Goal: Task Accomplishment & Management: Use online tool/utility

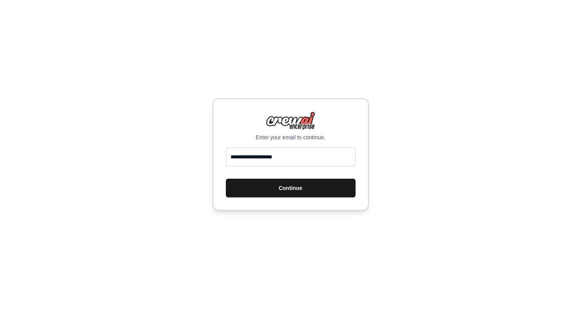
type input "**********"
click at [311, 192] on button "Continue" at bounding box center [291, 188] width 130 height 19
click at [288, 192] on button "Continue" at bounding box center [291, 188] width 130 height 19
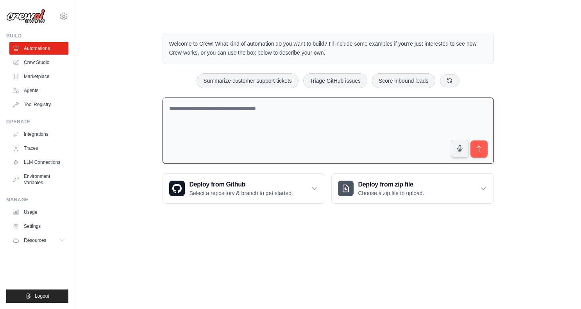
click at [177, 112] on textarea at bounding box center [327, 131] width 331 height 67
paste textarea "**********"
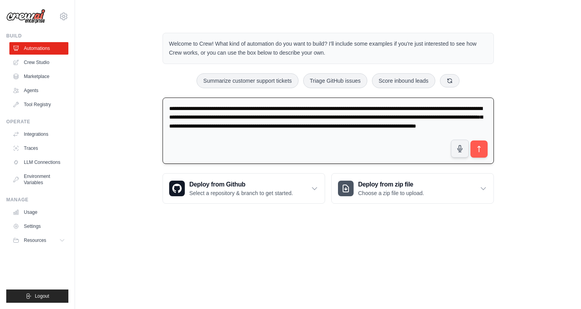
paste textarea "**********"
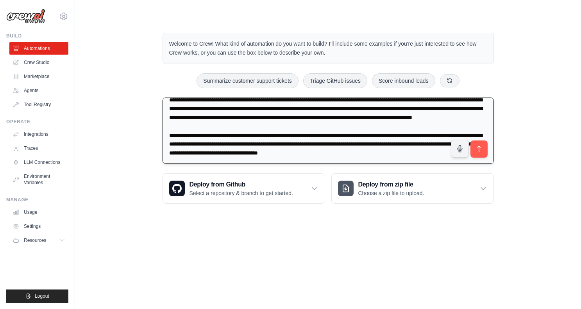
scroll to position [28, 0]
paste textarea "**********"
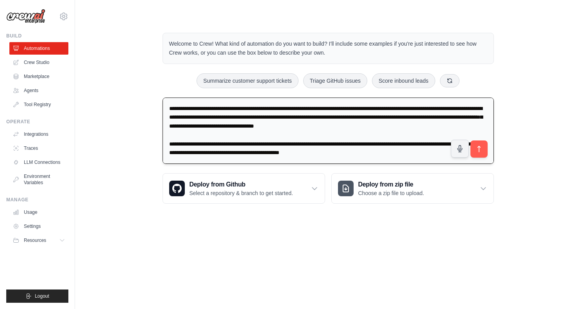
scroll to position [54, 0]
paste textarea "**********"
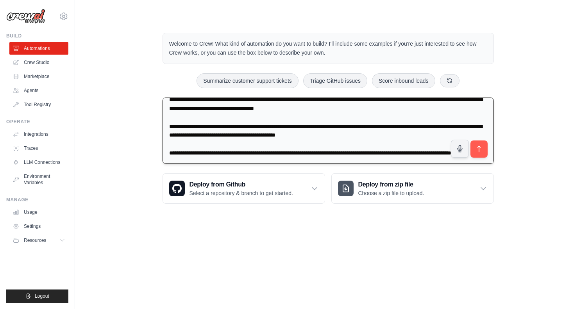
scroll to position [81, 0]
paste textarea "**********"
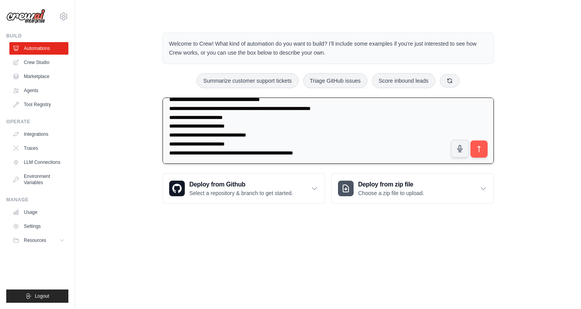
scroll to position [161, 0]
type textarea "**********"
click at [483, 150] on button "submit" at bounding box center [478, 149] width 18 height 18
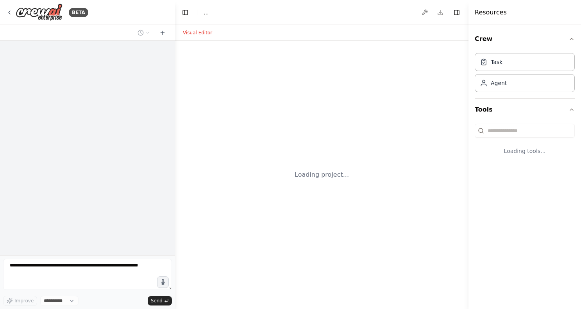
select select "****"
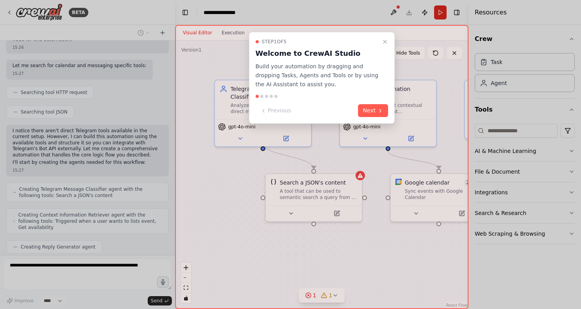
scroll to position [564, 0]
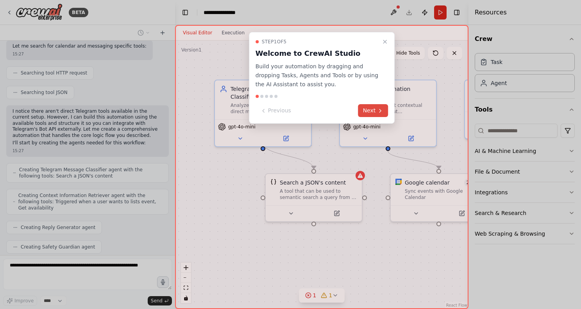
click at [384, 111] on button "Next" at bounding box center [373, 110] width 30 height 13
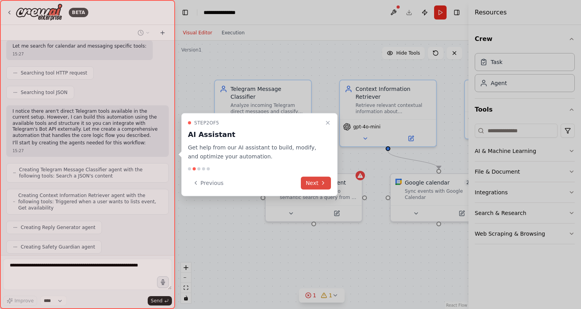
click at [321, 181] on icon at bounding box center [323, 183] width 6 height 6
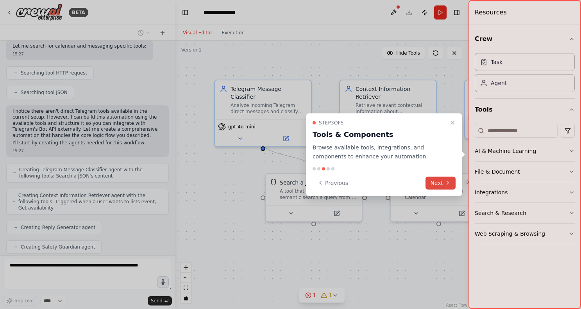
click at [439, 186] on button "Next" at bounding box center [440, 183] width 30 height 13
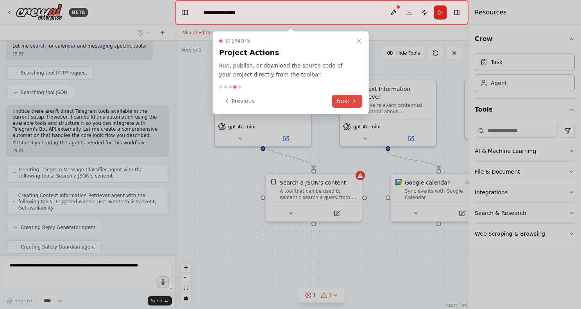
click at [352, 105] on button "Next" at bounding box center [347, 101] width 30 height 13
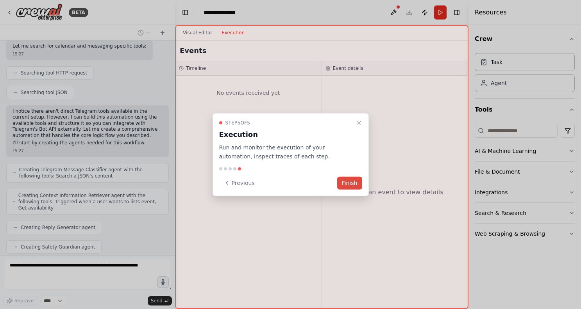
click at [352, 185] on button "Finish" at bounding box center [349, 183] width 25 height 13
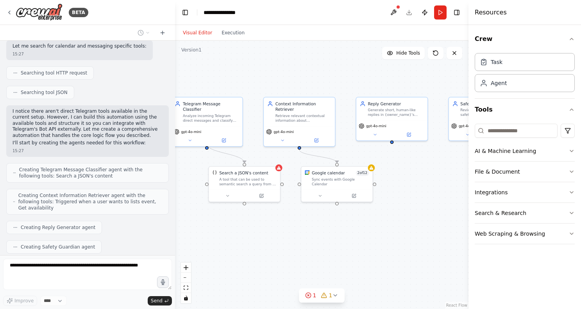
drag, startPoint x: 407, startPoint y: 230, endPoint x: 350, endPoint y: 222, distance: 57.9
click at [350, 222] on div ".deletable-edge-delete-btn { width: 20px; height: 20px; border: 0px solid #ffff…" at bounding box center [321, 175] width 293 height 269
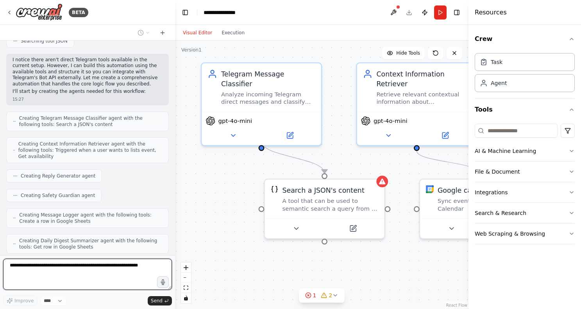
scroll to position [622, 0]
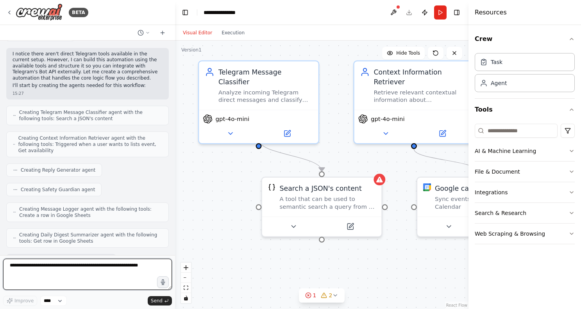
drag, startPoint x: 347, startPoint y: 145, endPoint x: 463, endPoint y: 155, distance: 116.4
click at [463, 155] on div ".deletable-edge-delete-btn { width: 20px; height: 20px; border: 0px solid #ffff…" at bounding box center [321, 175] width 293 height 269
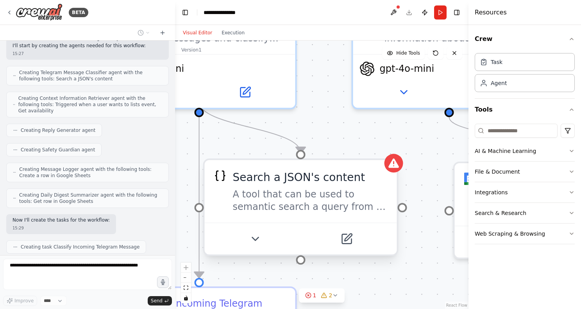
scroll to position [681, 0]
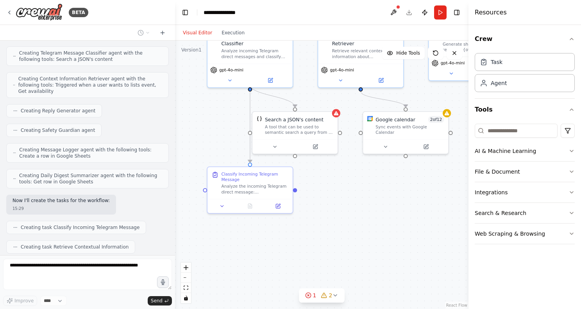
drag, startPoint x: 365, startPoint y: 279, endPoint x: 343, endPoint y: 203, distance: 79.7
click at [343, 203] on div ".deletable-edge-delete-btn { width: 20px; height: 20px; border: 0px solid #ffff…" at bounding box center [321, 175] width 293 height 269
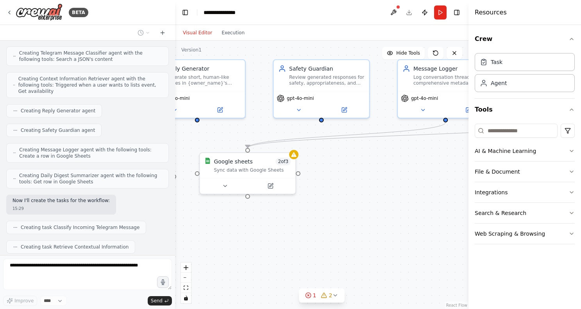
drag, startPoint x: 357, startPoint y: 246, endPoint x: 74, endPoint y: 299, distance: 287.3
click at [74, 299] on div "BETA An always-on Telegram concierge that reads new direct messages to my perso…" at bounding box center [290, 154] width 581 height 309
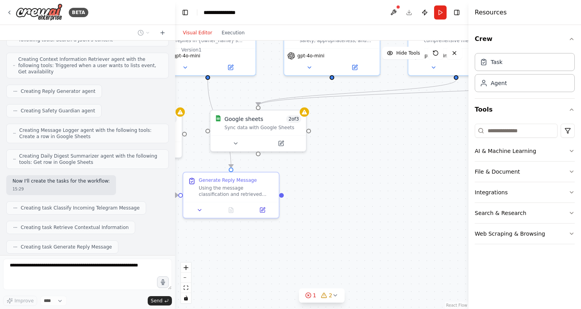
drag, startPoint x: 339, startPoint y: 232, endPoint x: 349, endPoint y: 190, distance: 43.7
click at [349, 190] on div ".deletable-edge-delete-btn { width: 20px; height: 20px; border: 0px solid #ffff…" at bounding box center [321, 175] width 293 height 269
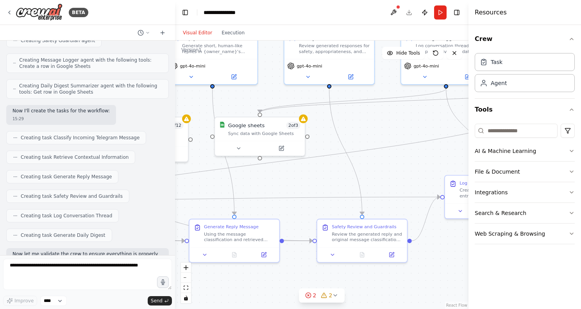
scroll to position [811, 0]
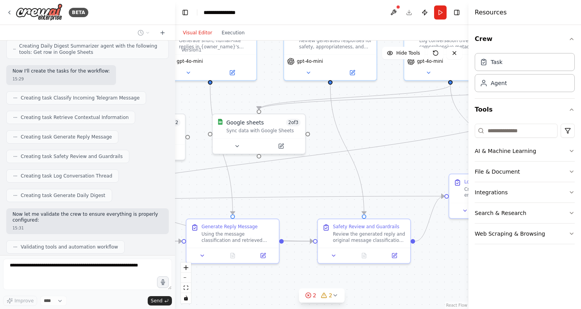
drag, startPoint x: 393, startPoint y: 195, endPoint x: 306, endPoint y: 196, distance: 87.1
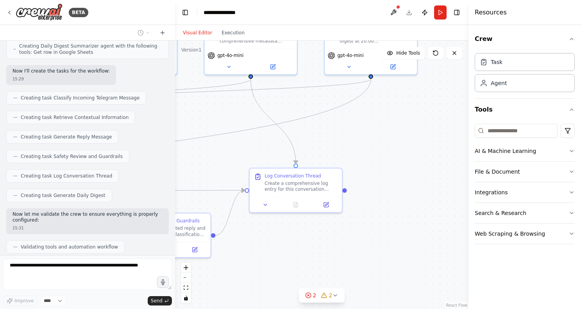
drag, startPoint x: 380, startPoint y: 156, endPoint x: 179, endPoint y: 150, distance: 200.5
click at [179, 150] on div ".deletable-edge-delete-btn { width: 20px; height: 20px; border: 0px solid #ffff…" at bounding box center [321, 175] width 293 height 269
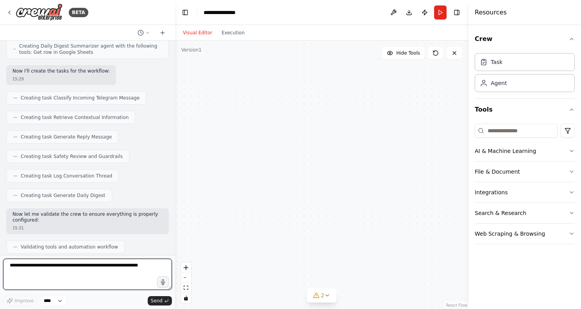
scroll to position [1078, 0]
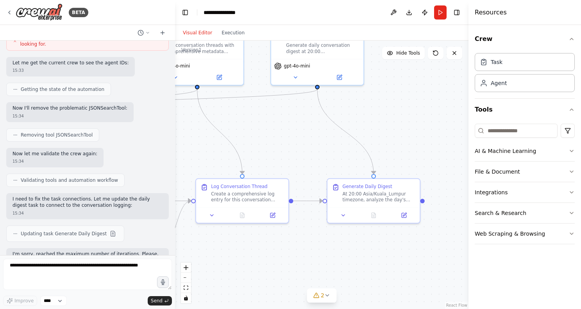
drag, startPoint x: 347, startPoint y: 224, endPoint x: 295, endPoint y: 235, distance: 53.8
click at [295, 235] on div ".deletable-edge-delete-btn { width: 20px; height: 20px; border: 0px solid #ffff…" at bounding box center [321, 175] width 293 height 269
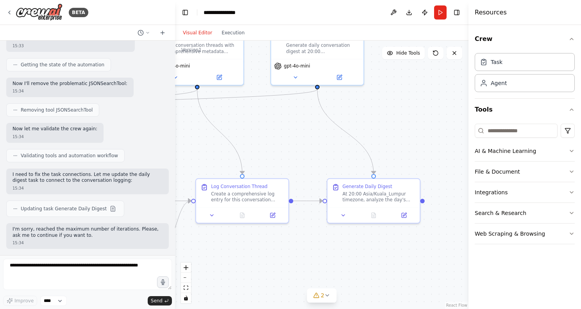
scroll to position [968, 0]
